Goal: Task Accomplishment & Management: Use online tool/utility

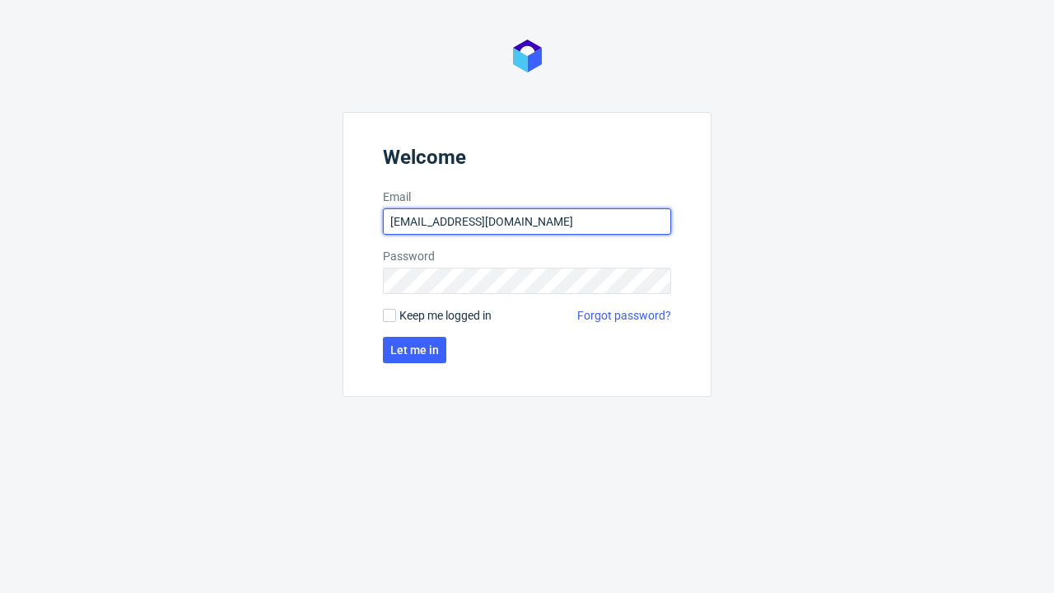
type input "[EMAIL_ADDRESS][DOMAIN_NAME]"
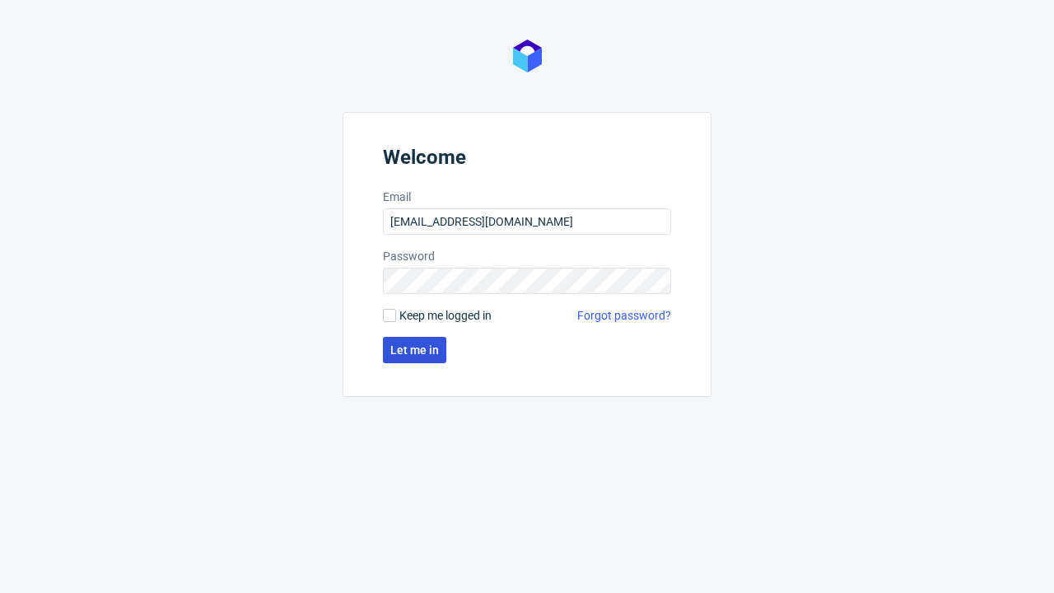
click at [414, 350] on span "Let me in" at bounding box center [414, 350] width 49 height 12
